Goal: Answer question/provide support

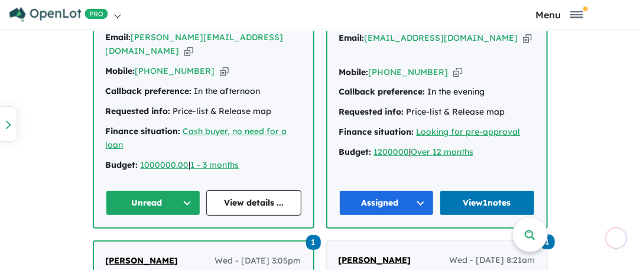
scroll to position [828, 0]
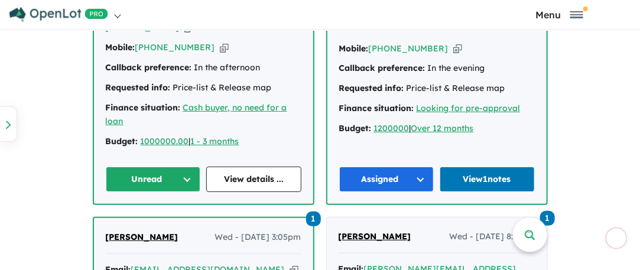
click at [187, 167] on button "Unread" at bounding box center [153, 179] width 95 height 25
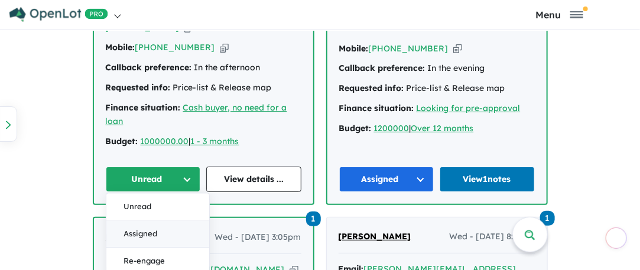
click at [147, 220] on button "Assigned" at bounding box center [157, 233] width 103 height 27
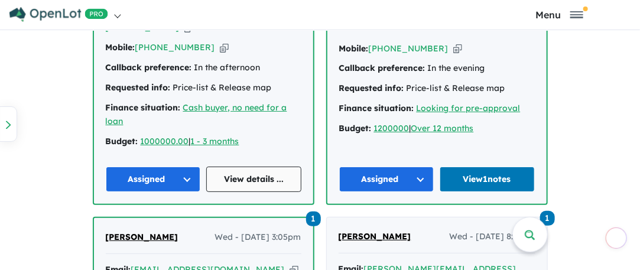
click at [240, 169] on link "View details ..." at bounding box center [253, 179] width 95 height 25
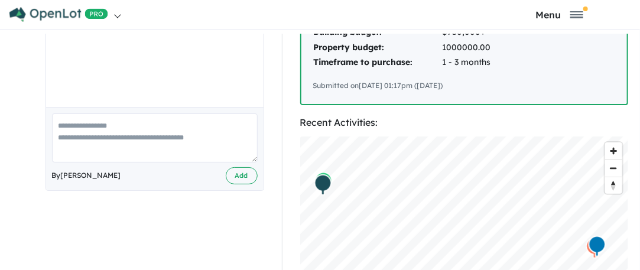
scroll to position [355, 0]
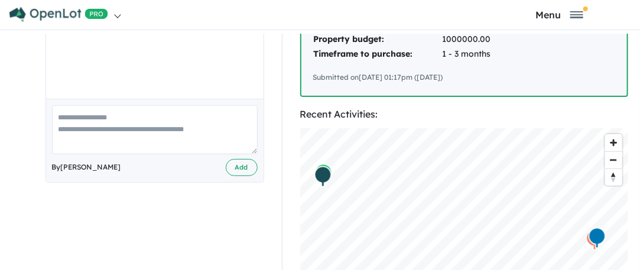
click at [69, 109] on textarea at bounding box center [155, 129] width 206 height 49
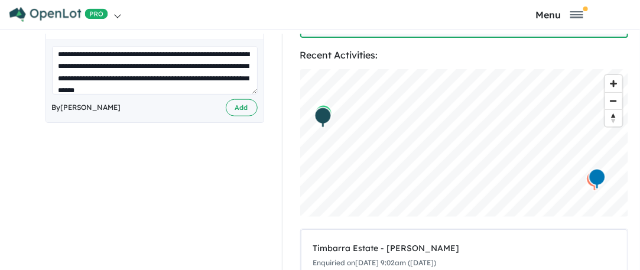
scroll to position [17, 0]
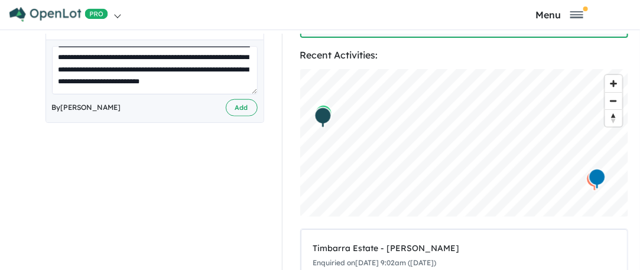
type textarea "**********"
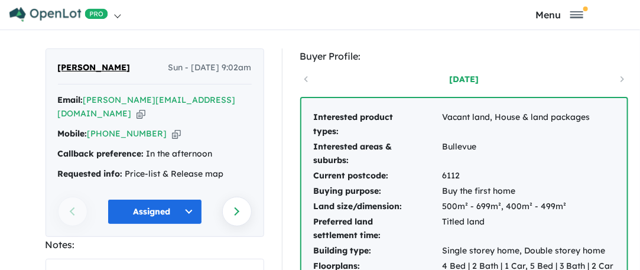
scroll to position [0, 0]
